Goal: Check status

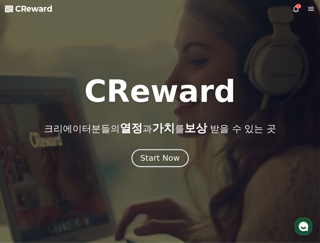
click at [164, 161] on div "Start Now" at bounding box center [159, 158] width 39 height 11
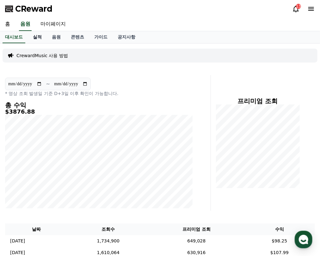
click at [43, 38] on link "실적" at bounding box center [37, 37] width 19 height 12
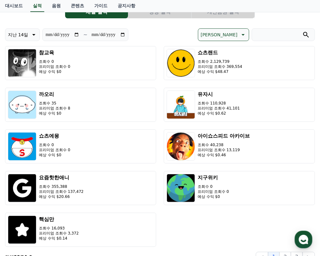
scroll to position [50, 0]
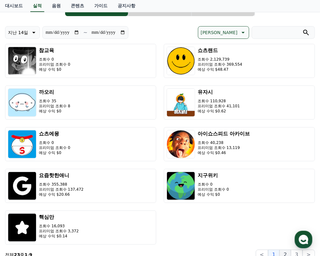
click at [283, 242] on button "2" at bounding box center [284, 255] width 11 height 10
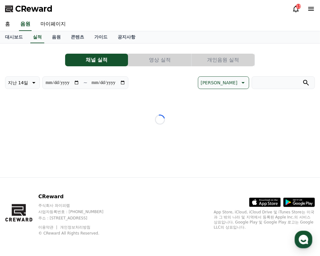
scroll to position [0, 0]
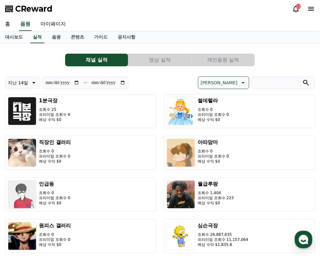
click at [165, 57] on button "영상 실적" at bounding box center [159, 60] width 63 height 13
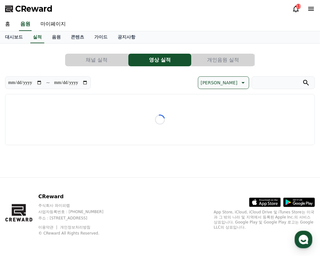
click at [231, 63] on button "개인음원 실적" at bounding box center [222, 60] width 63 height 13
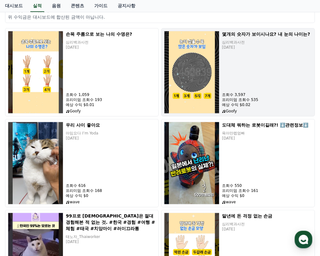
scroll to position [100, 0]
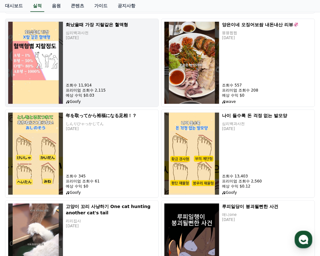
click at [66, 62] on div "화났을때 가장 지랄같은 혈액형 심리백과사전 [DATE] 조회수 11,914 프리미엄 조회수 2,115 예상 수익 $0.03 Goofy" at bounding box center [111, 62] width 90 height 83
